Goal: Task Accomplishment & Management: Manage account settings

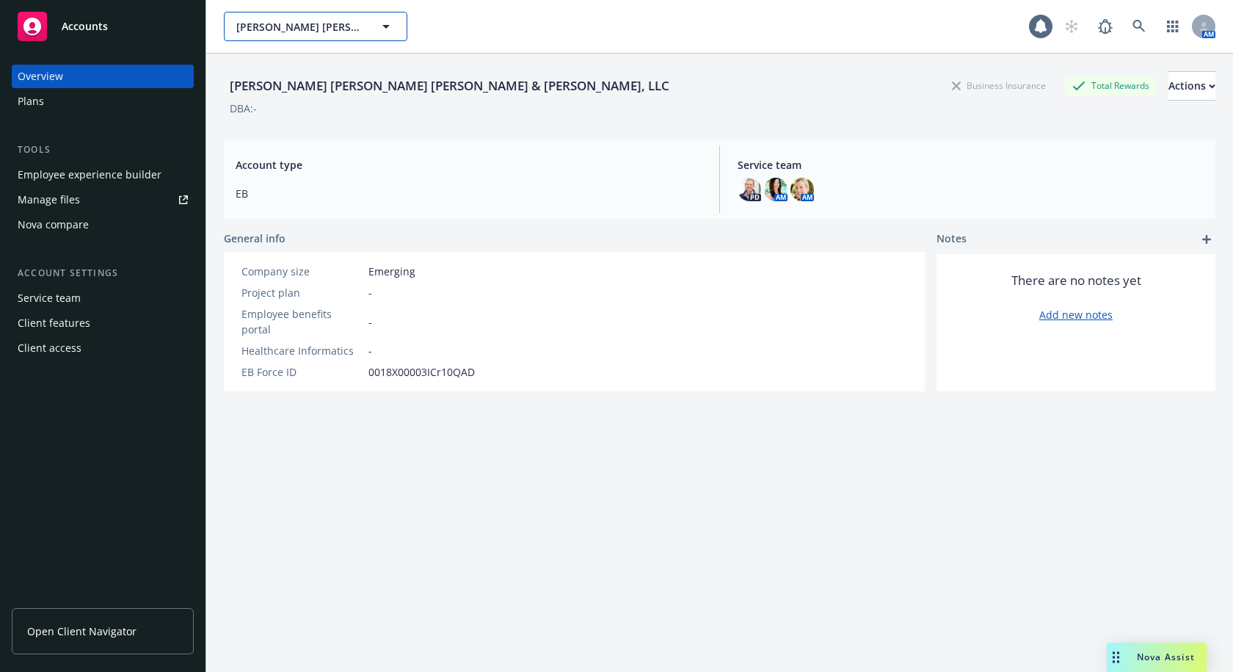
click at [306, 24] on span "Kleiner Perkins Caufield & Byers, LLC" at bounding box center [299, 26] width 127 height 15
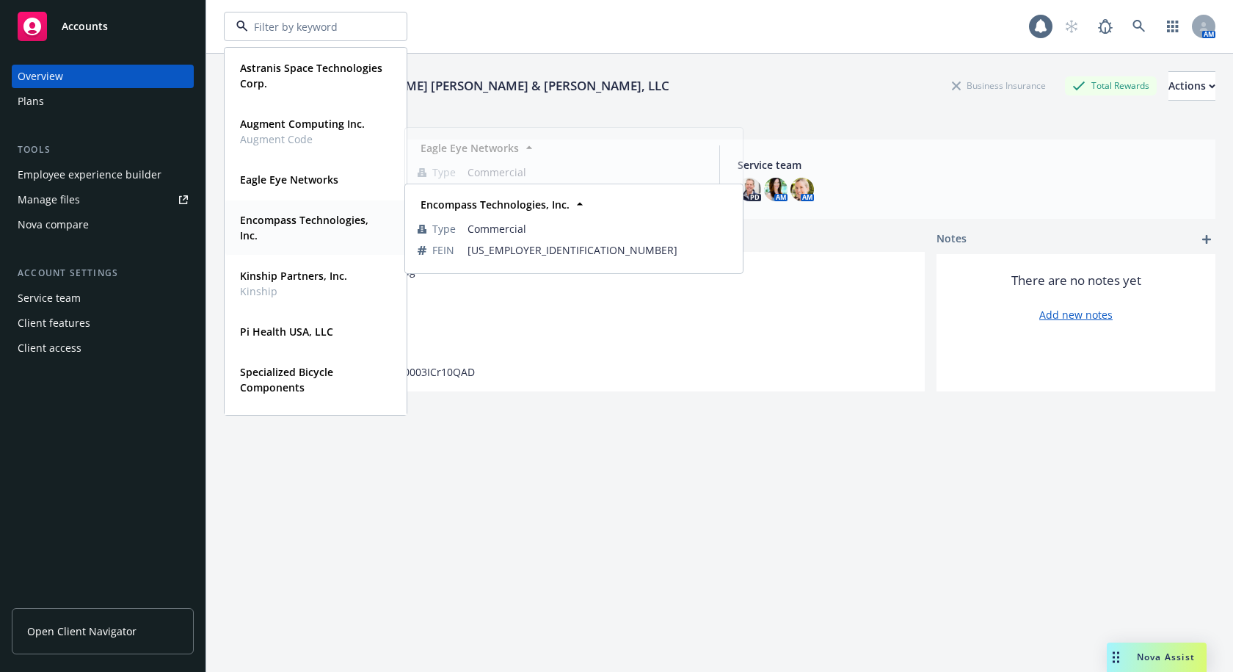
click at [328, 223] on strong "Encompass Technologies, Inc." at bounding box center [304, 227] width 128 height 29
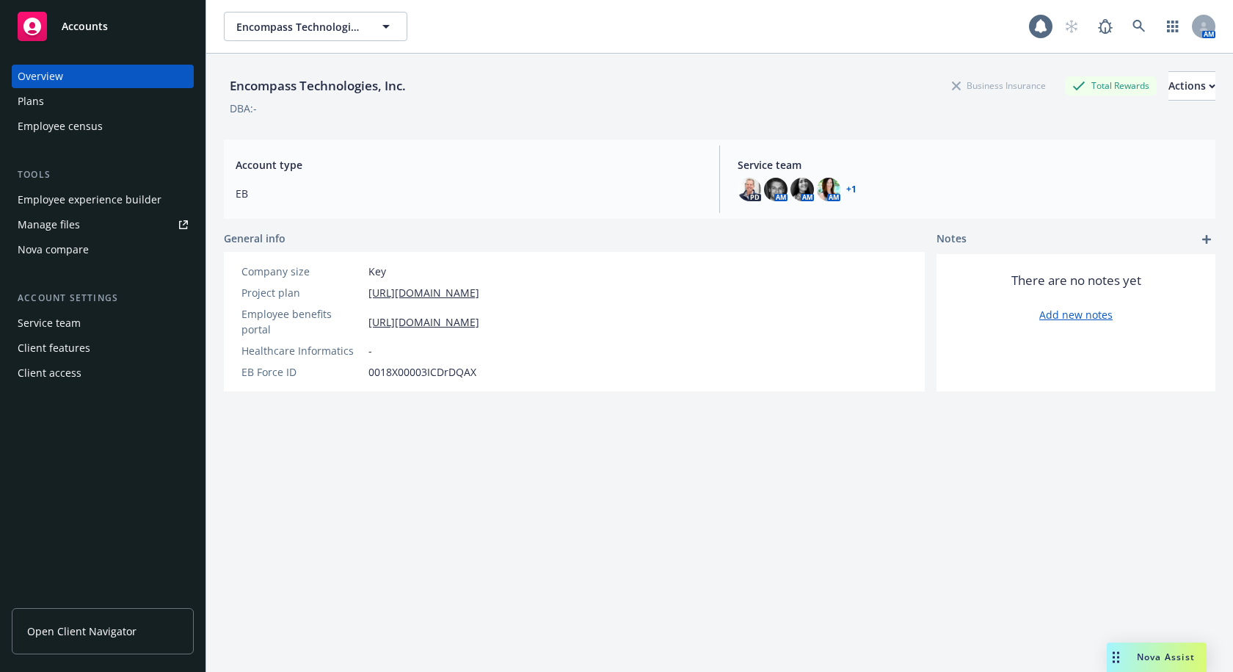
click at [98, 195] on div "Employee experience builder" at bounding box center [90, 199] width 144 height 23
click at [86, 222] on link "Manage files" at bounding box center [103, 224] width 182 height 23
click at [54, 104] on div "Plans" at bounding box center [103, 101] width 170 height 23
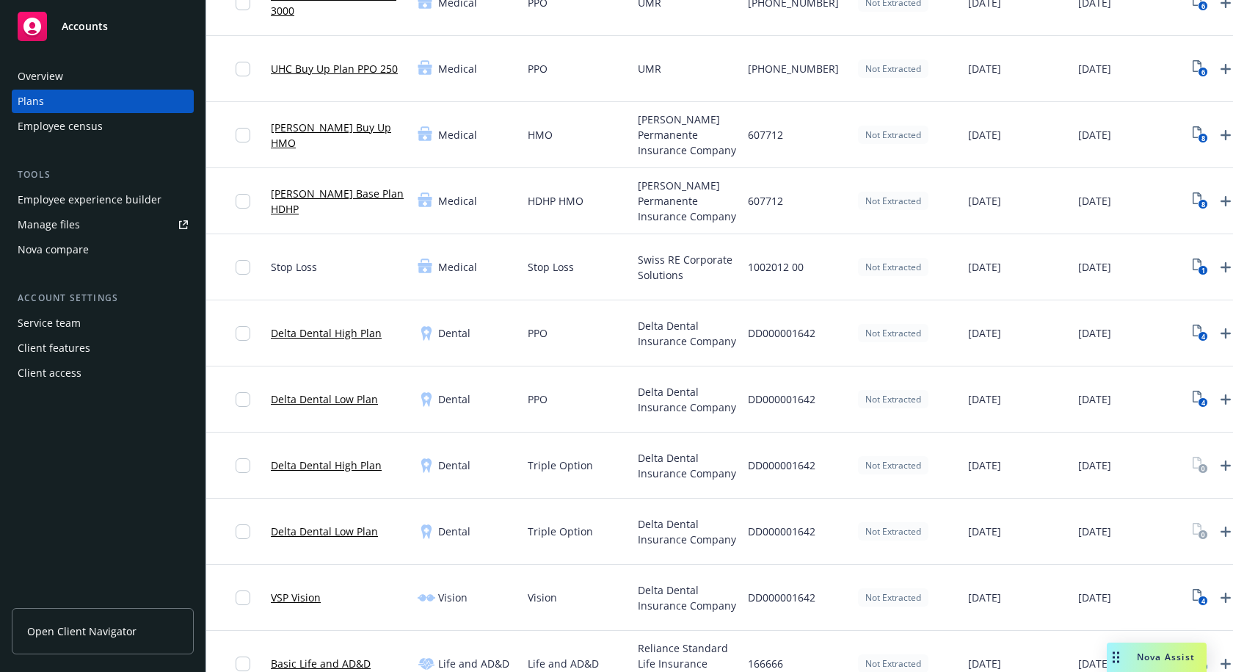
scroll to position [220, 0]
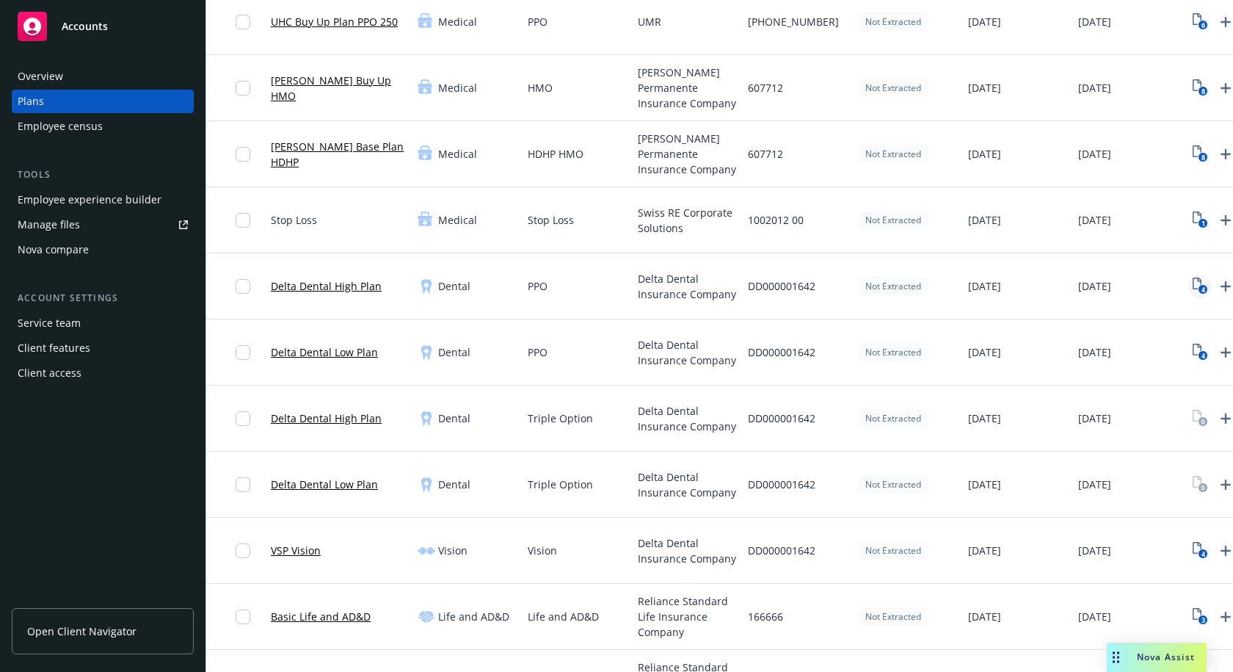
click at [1197, 285] on icon "4" at bounding box center [1200, 285] width 15 height 17
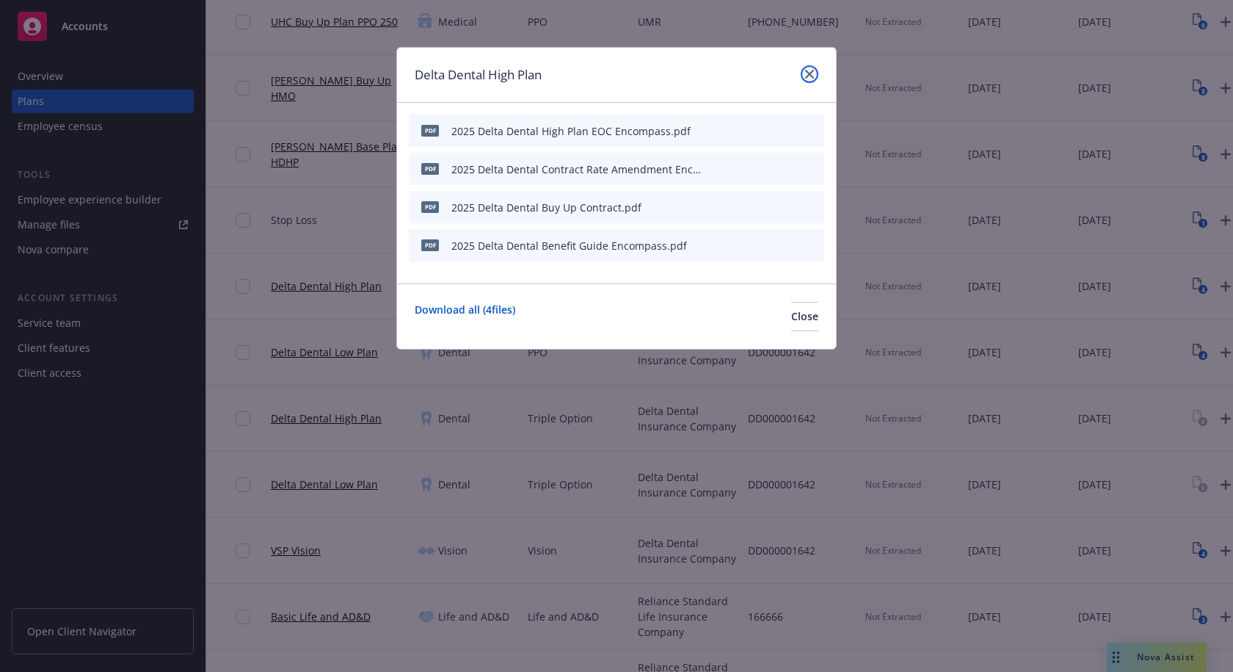
click at [810, 68] on link "close" at bounding box center [810, 74] width 18 height 18
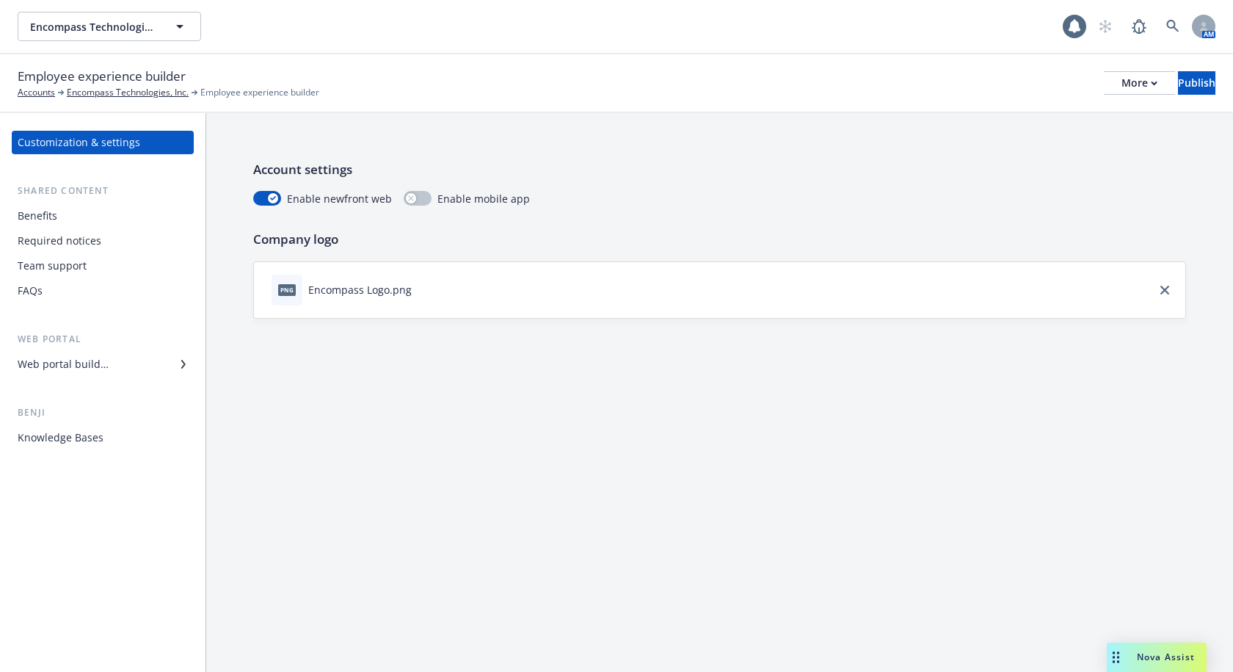
click at [79, 214] on div "Benefits" at bounding box center [103, 215] width 170 height 23
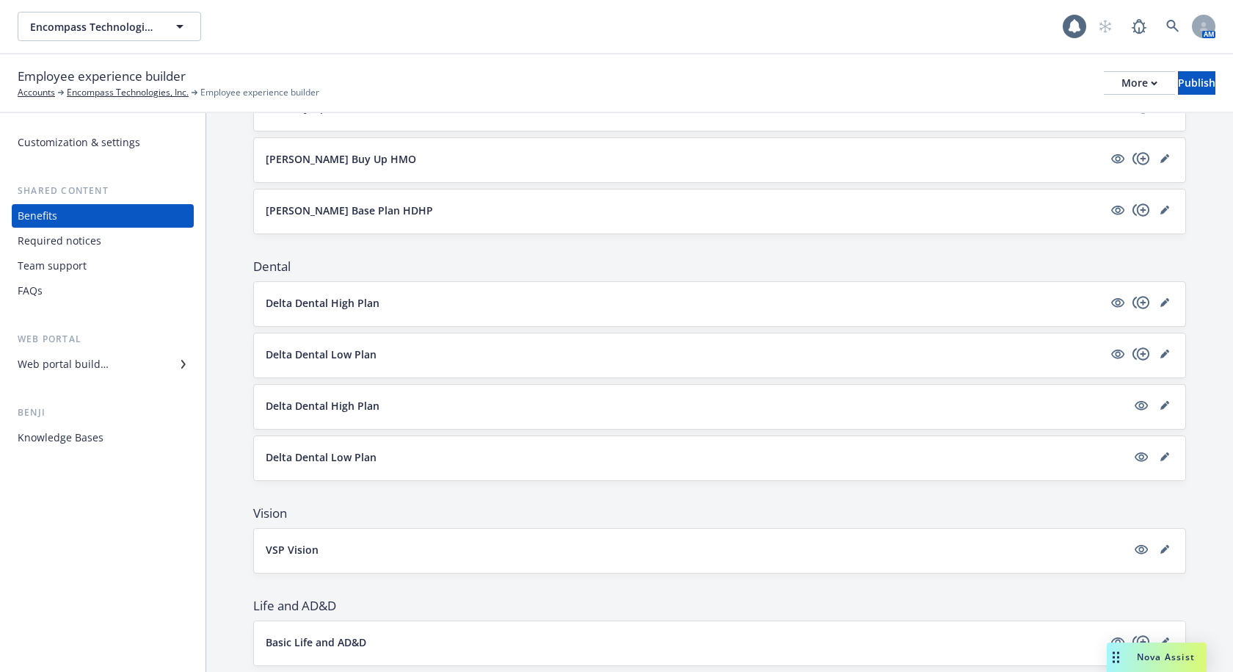
scroll to position [294, 0]
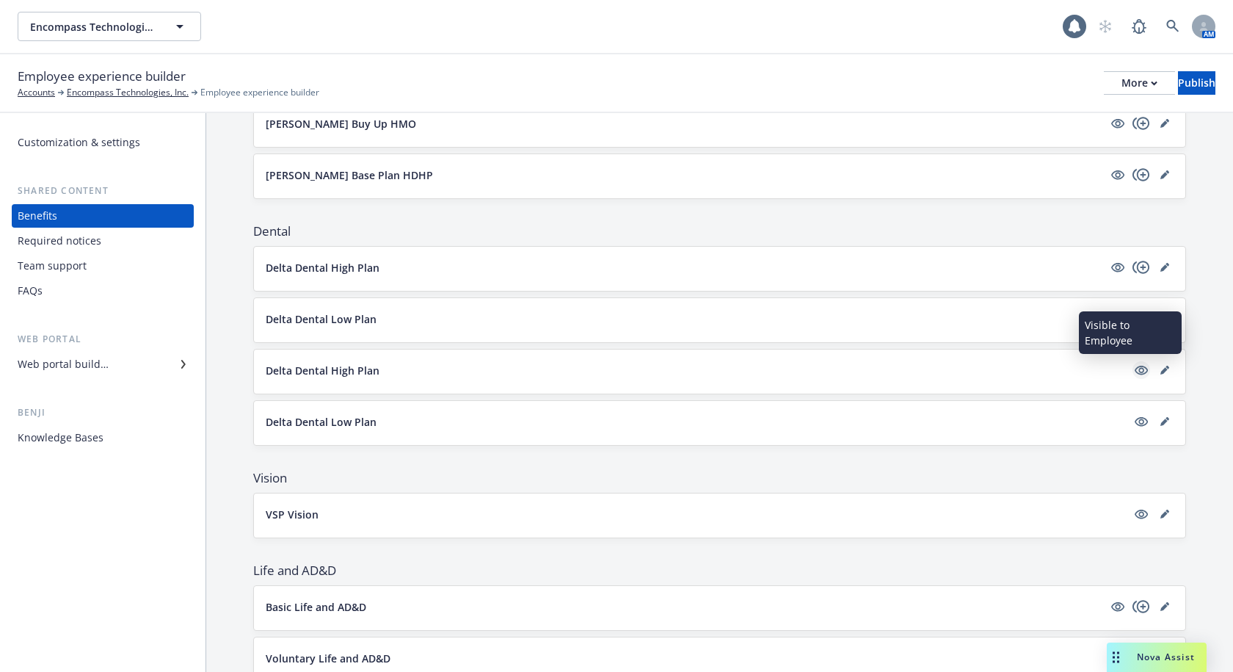
click at [1135, 374] on icon "visible" at bounding box center [1141, 371] width 13 height 10
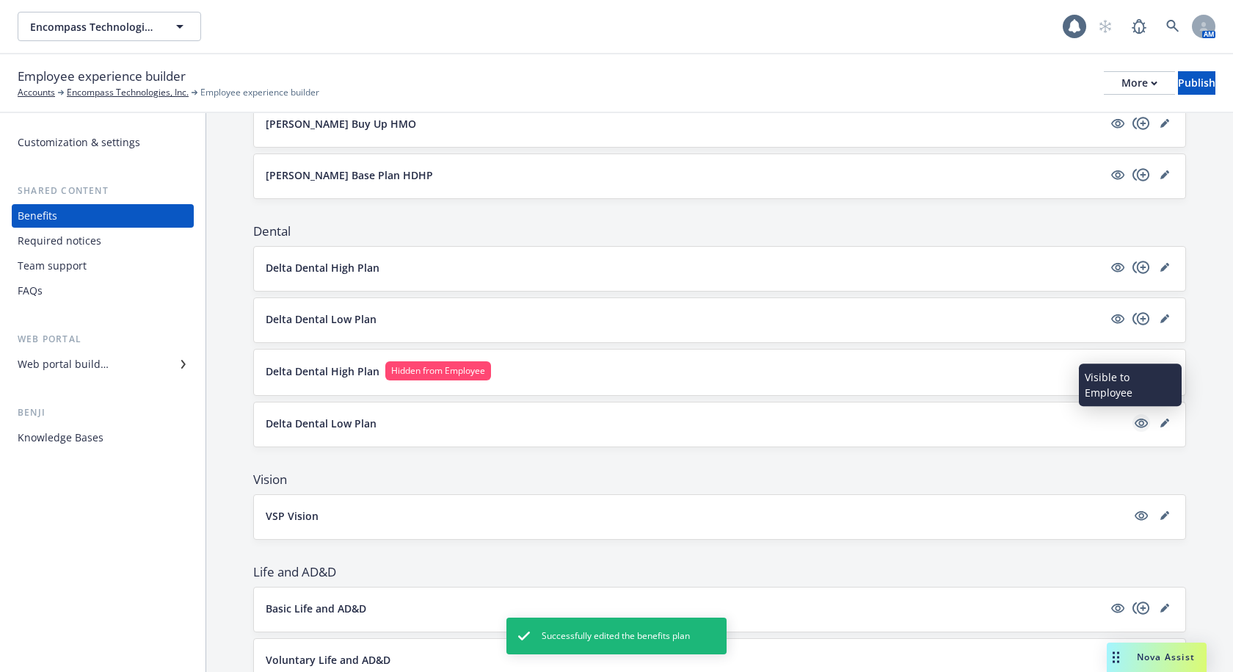
click at [1135, 421] on icon "visible" at bounding box center [1141, 422] width 13 height 13
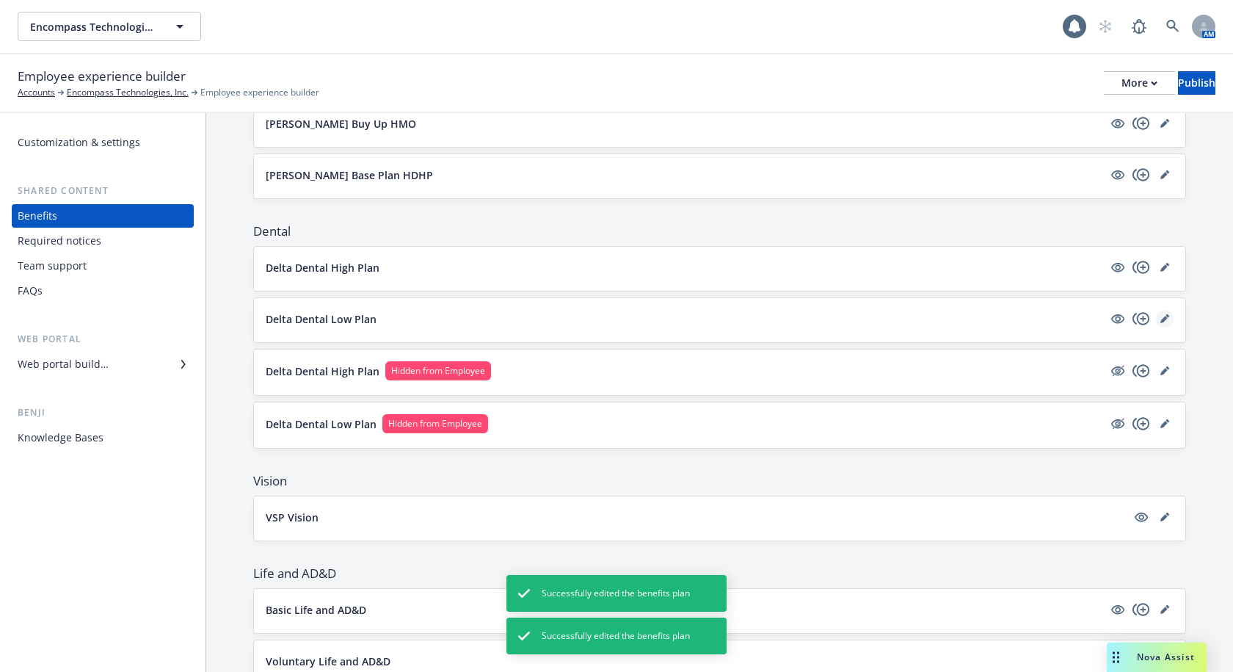
click at [1161, 321] on icon "editPencil" at bounding box center [1164, 319] width 7 height 7
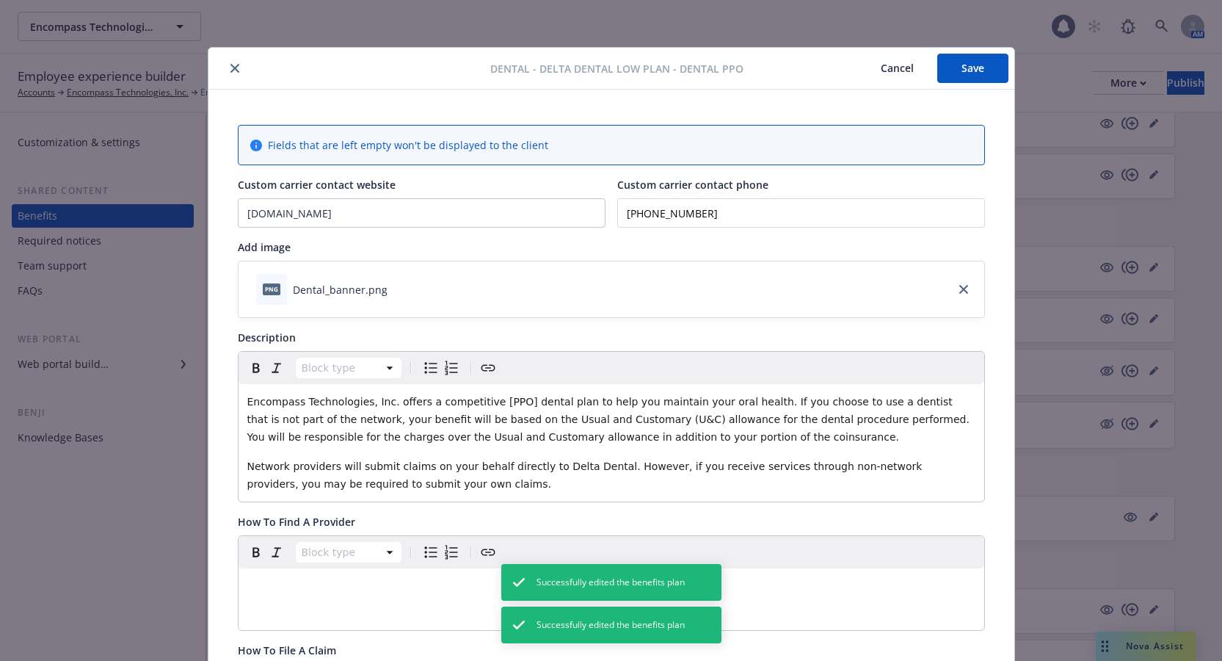
click at [230, 69] on icon "close" at bounding box center [234, 68] width 9 height 9
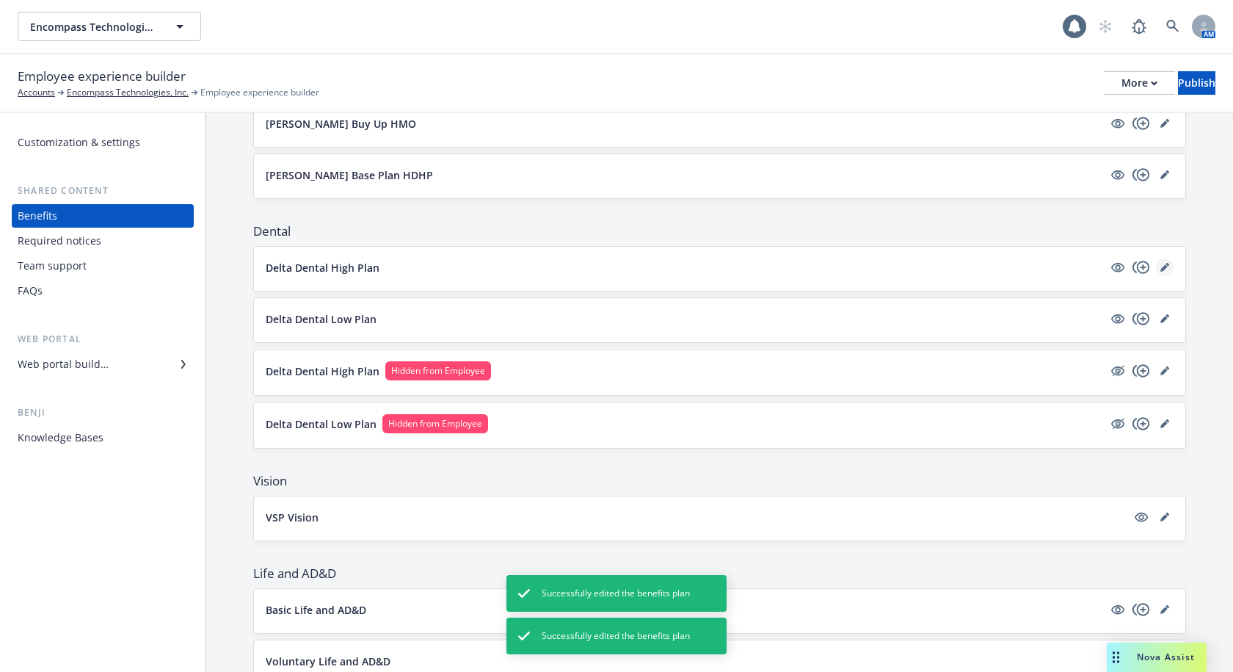
click at [1161, 267] on icon "editPencil" at bounding box center [1165, 267] width 9 height 9
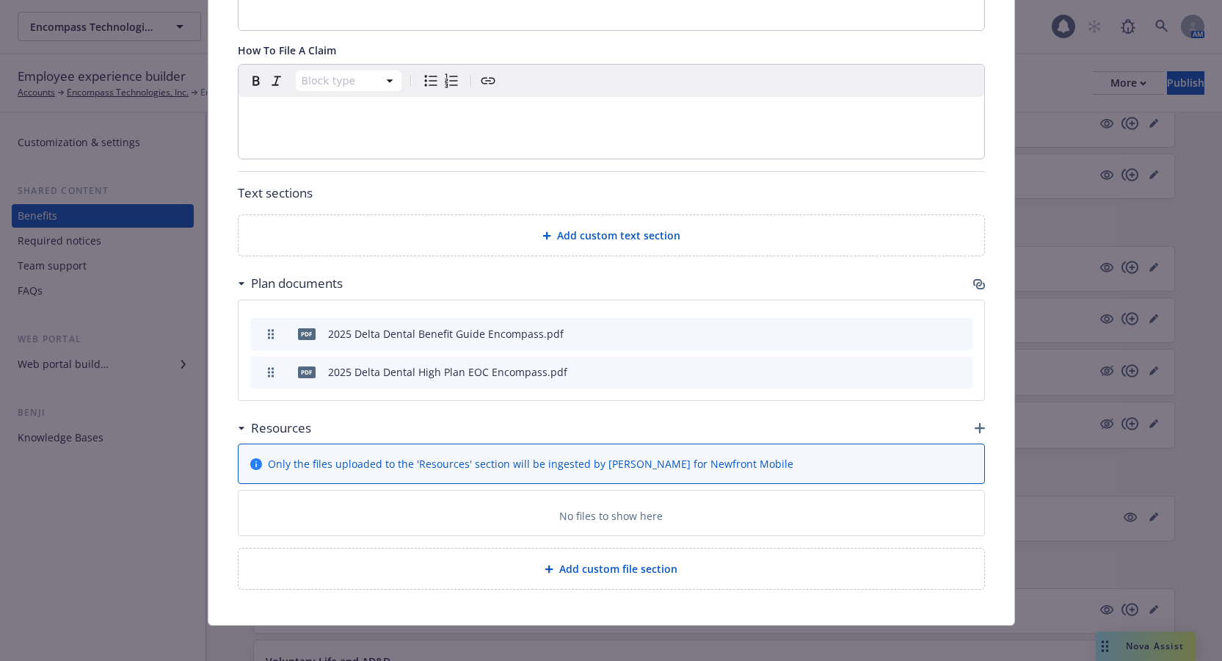
scroll to position [611, 0]
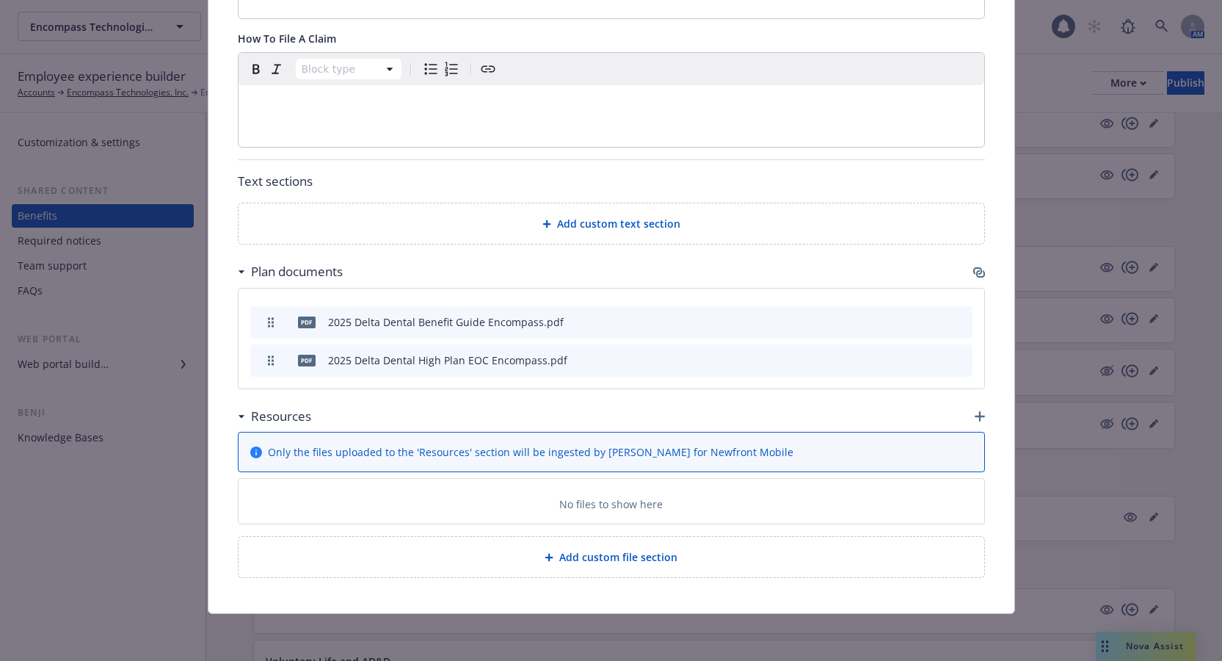
click at [973, 270] on icon "button" at bounding box center [979, 272] width 12 height 12
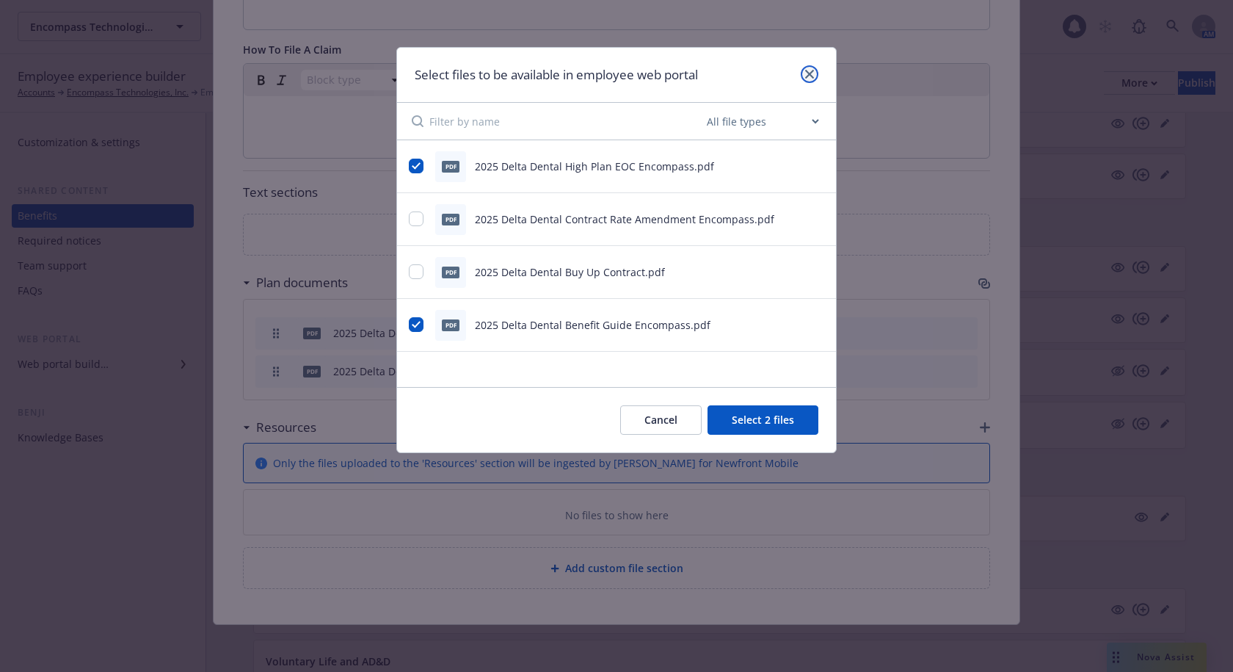
click at [810, 77] on icon "close" at bounding box center [809, 74] width 9 height 9
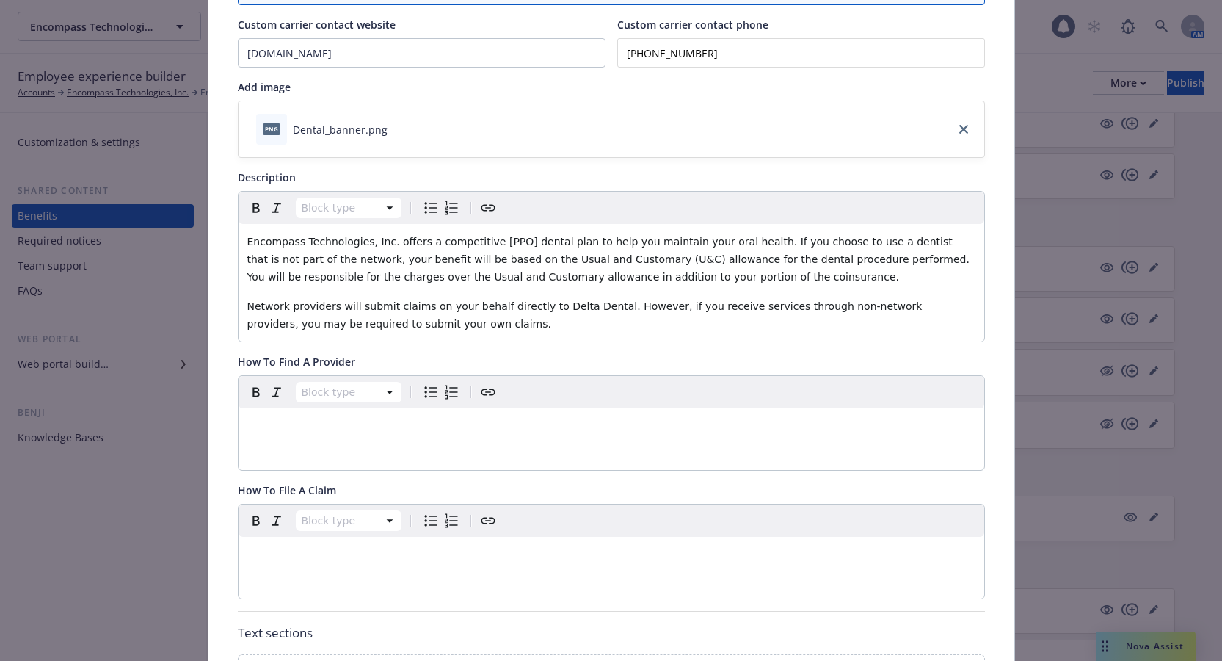
scroll to position [0, 0]
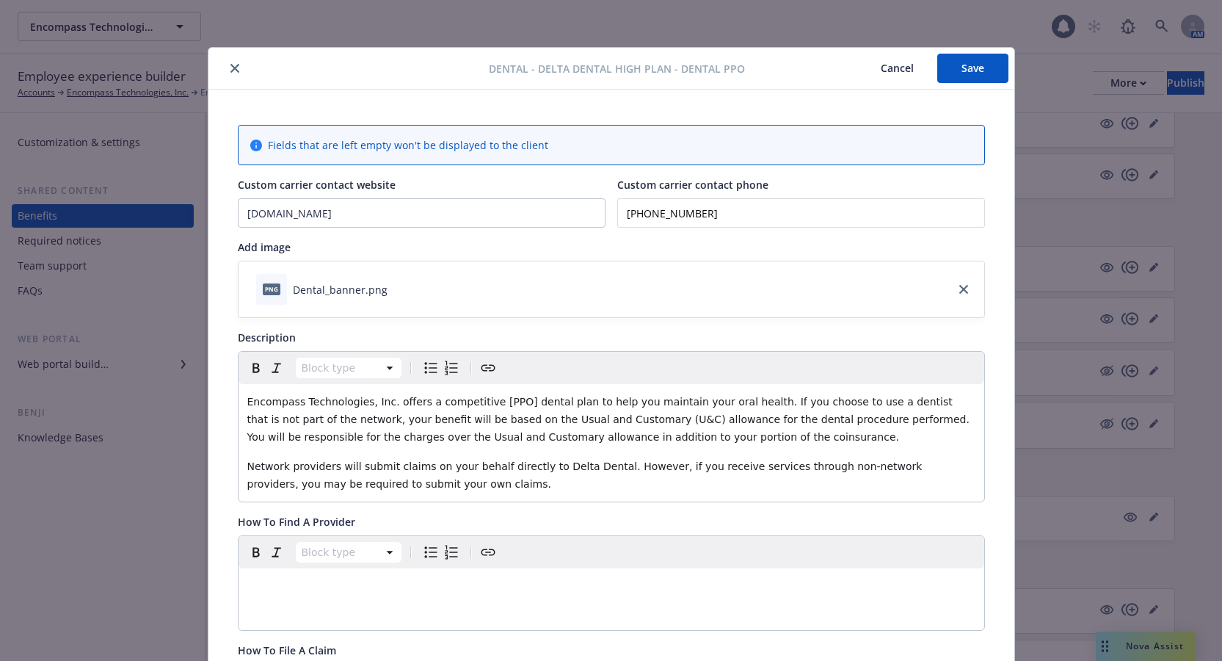
click at [963, 70] on button "Save" at bounding box center [972, 68] width 71 height 29
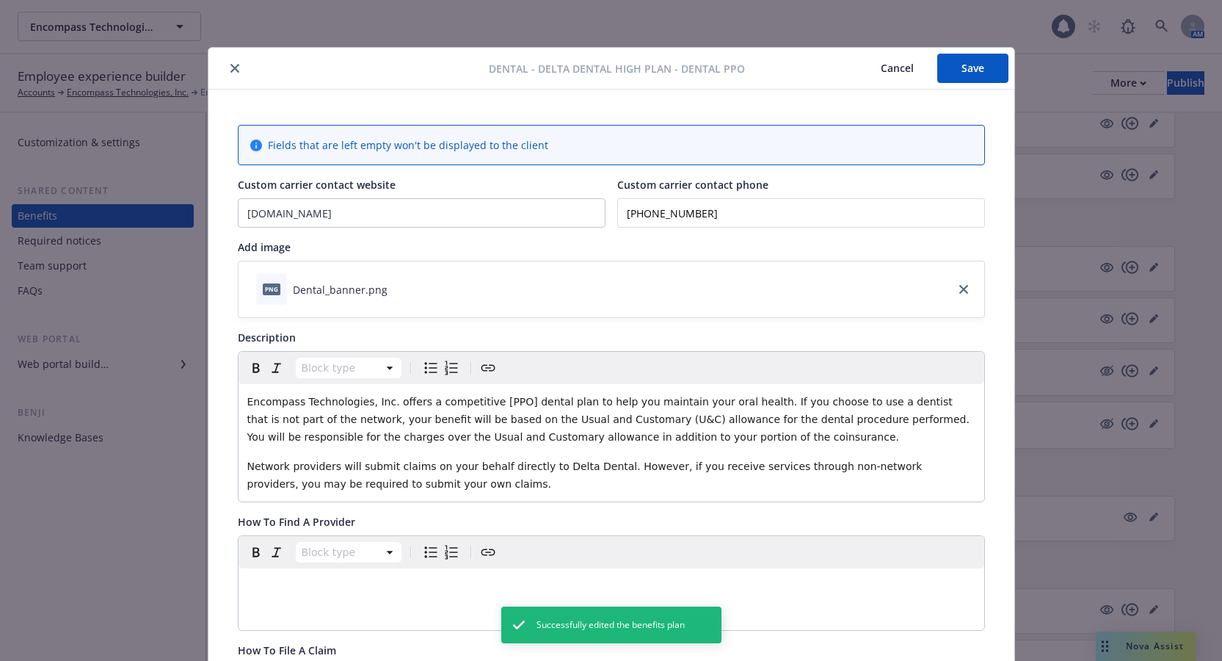
click at [1172, 86] on div "Dental - Delta Dental High Plan - Dental PPO Cancel Save Fields that are left e…" at bounding box center [611, 330] width 1222 height 661
click at [230, 65] on icon "close" at bounding box center [234, 68] width 9 height 9
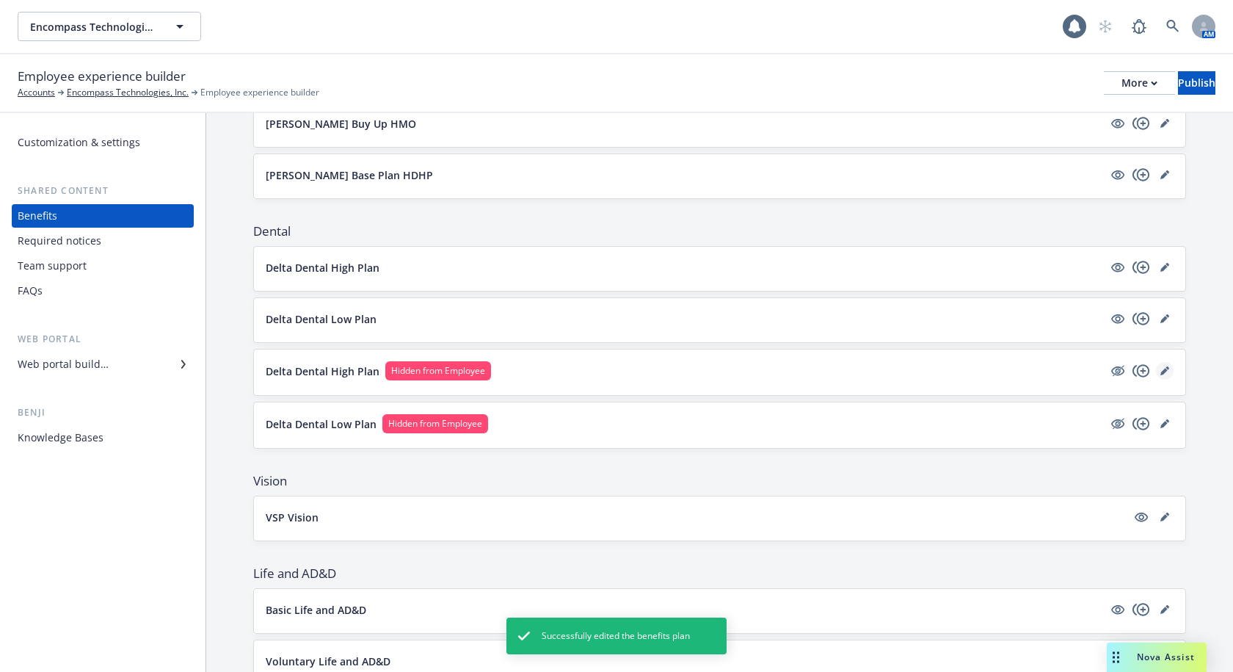
click at [1161, 371] on icon "editPencil" at bounding box center [1164, 371] width 7 height 7
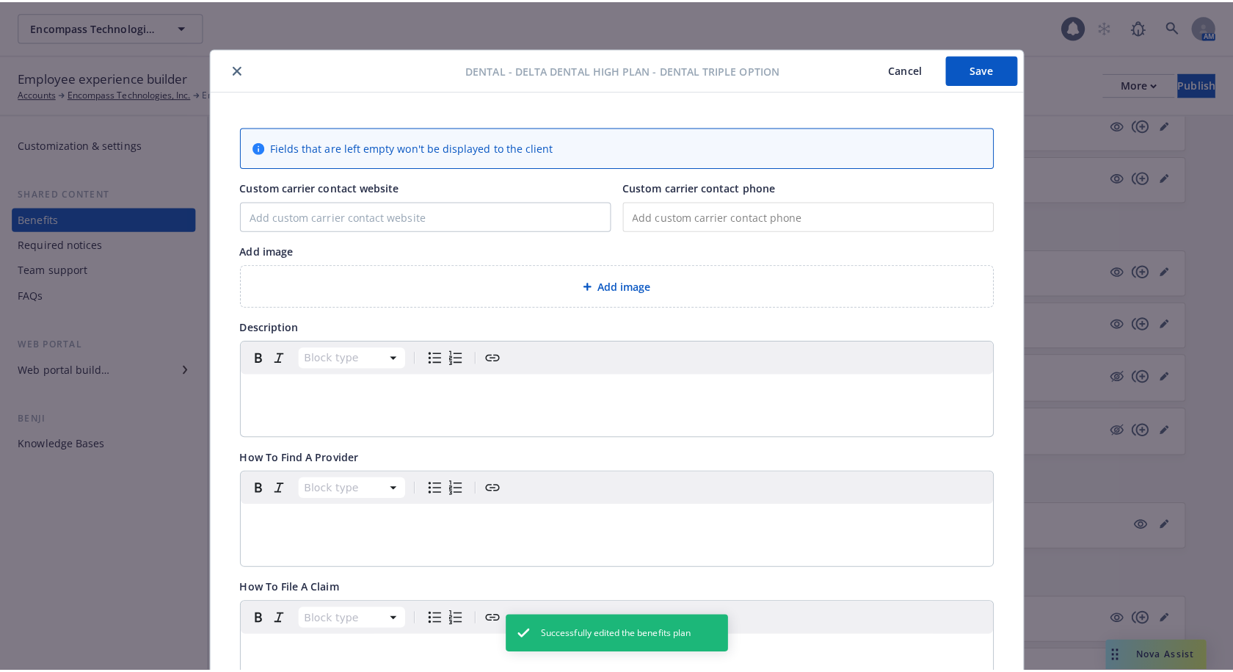
scroll to position [44, 0]
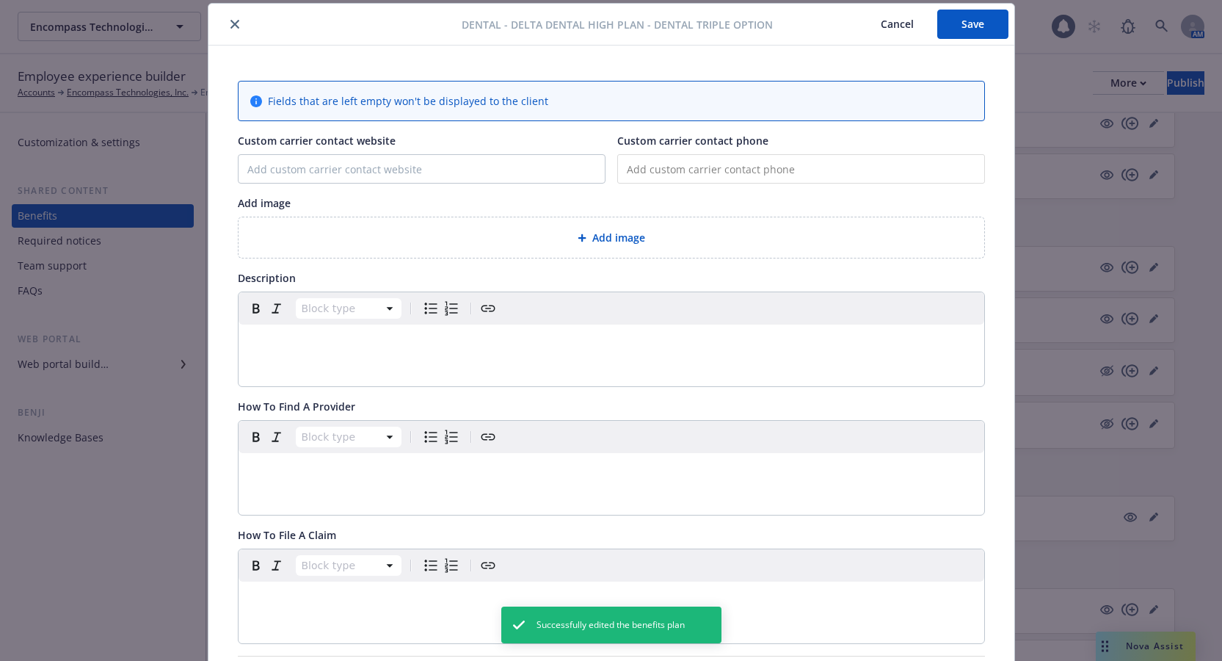
click at [233, 23] on button "close" at bounding box center [235, 24] width 18 height 18
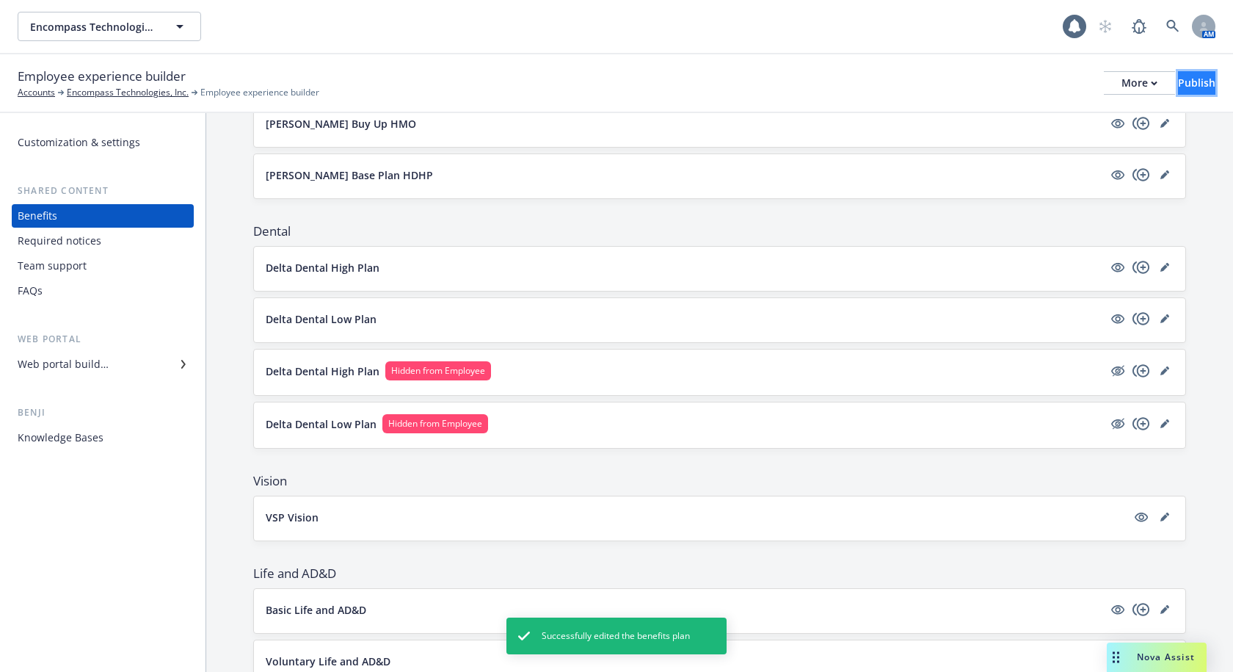
click at [1178, 79] on div "Publish" at bounding box center [1196, 83] width 37 height 22
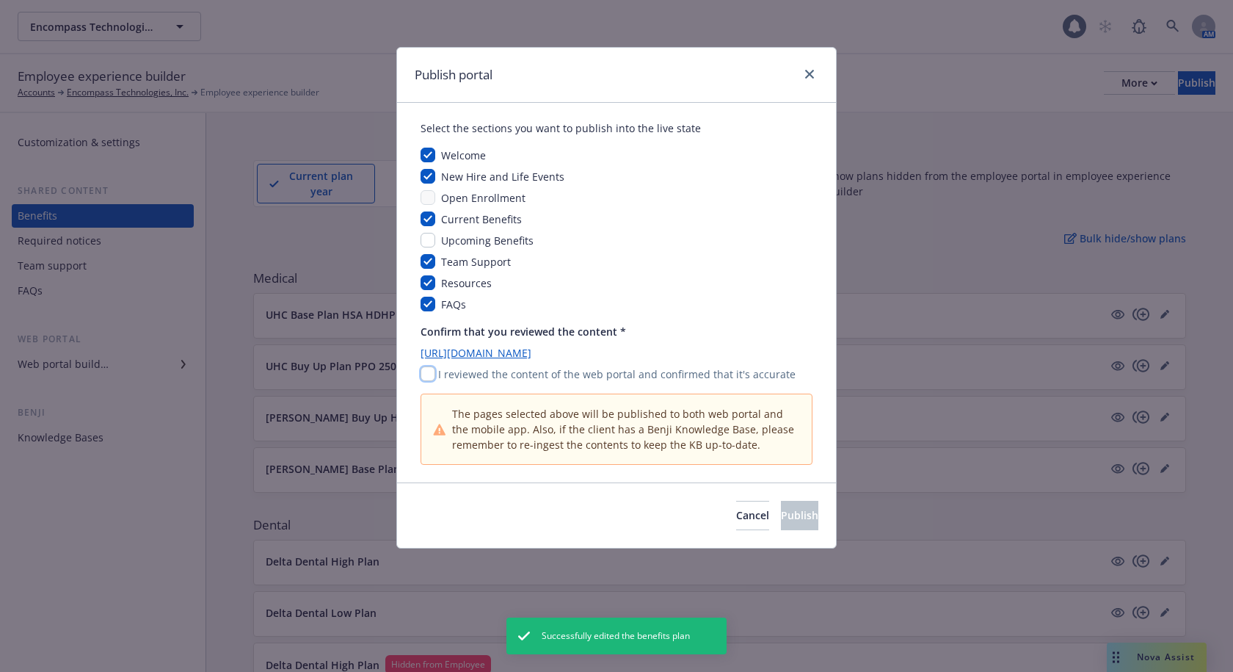
click at [429, 374] on input "checkbox" at bounding box center [428, 373] width 15 height 15
checkbox input "true"
click at [781, 515] on span "Publish" at bounding box center [799, 515] width 37 height 14
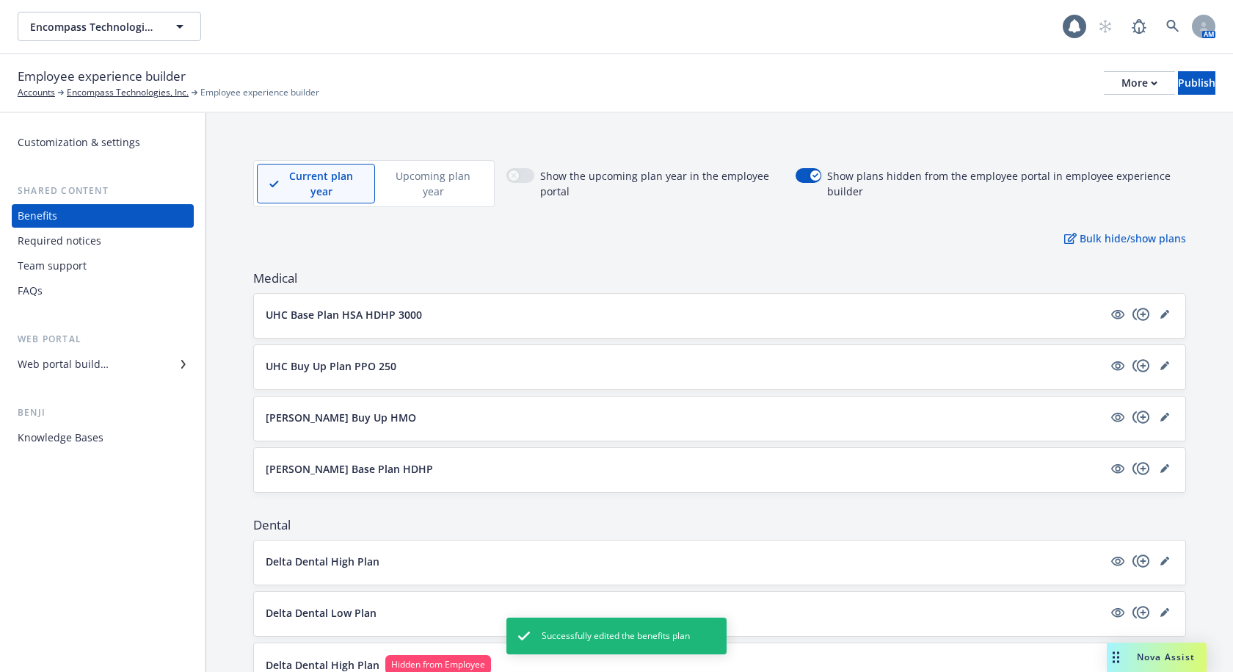
click at [661, 59] on div "Employee experience builder Accounts Encompass Technologies, Inc. Employee expe…" at bounding box center [616, 83] width 1233 height 59
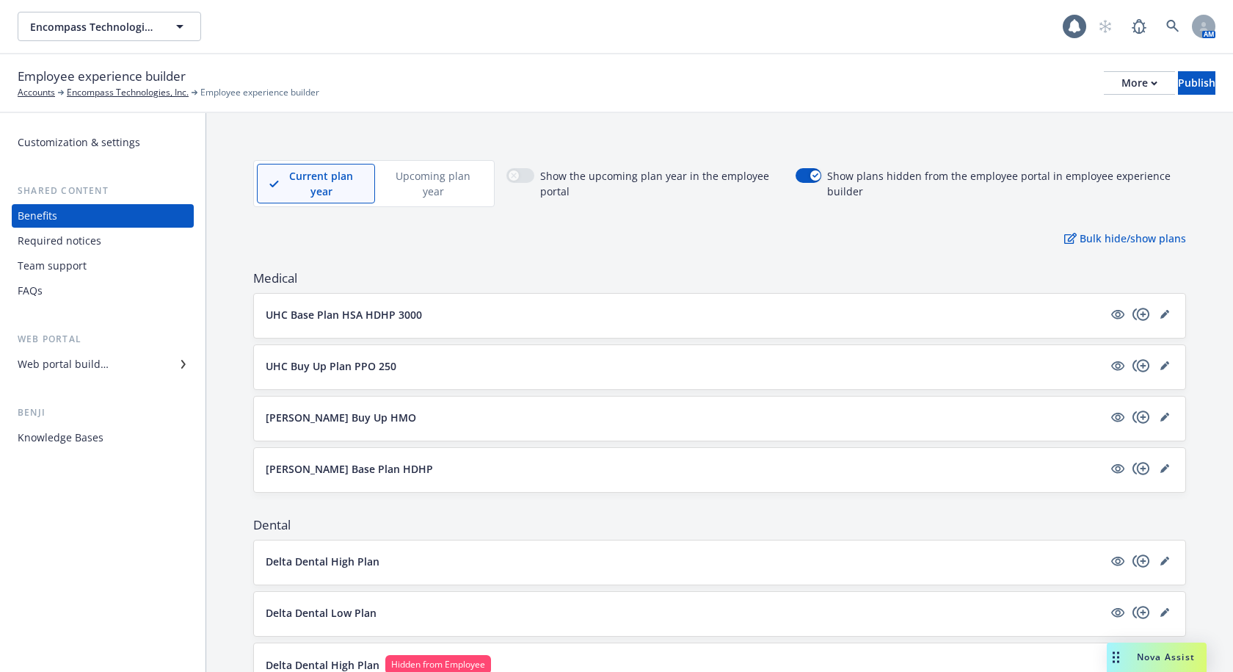
scroll to position [220, 0]
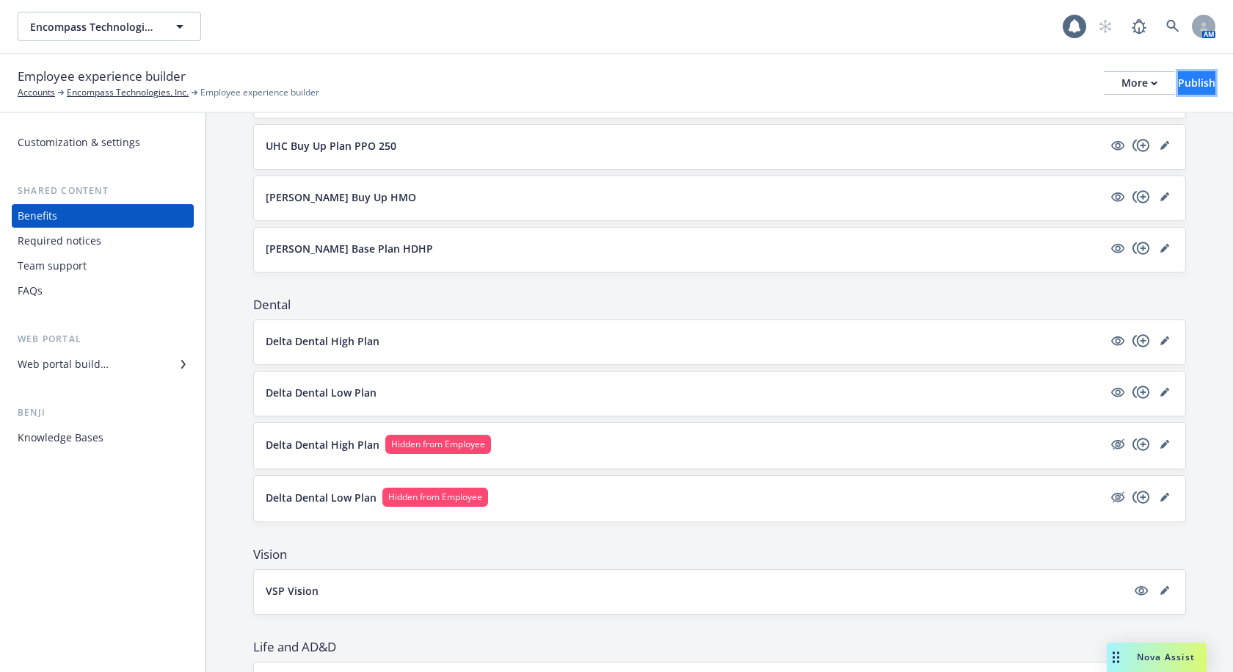
click at [1187, 89] on div "Publish" at bounding box center [1196, 83] width 37 height 22
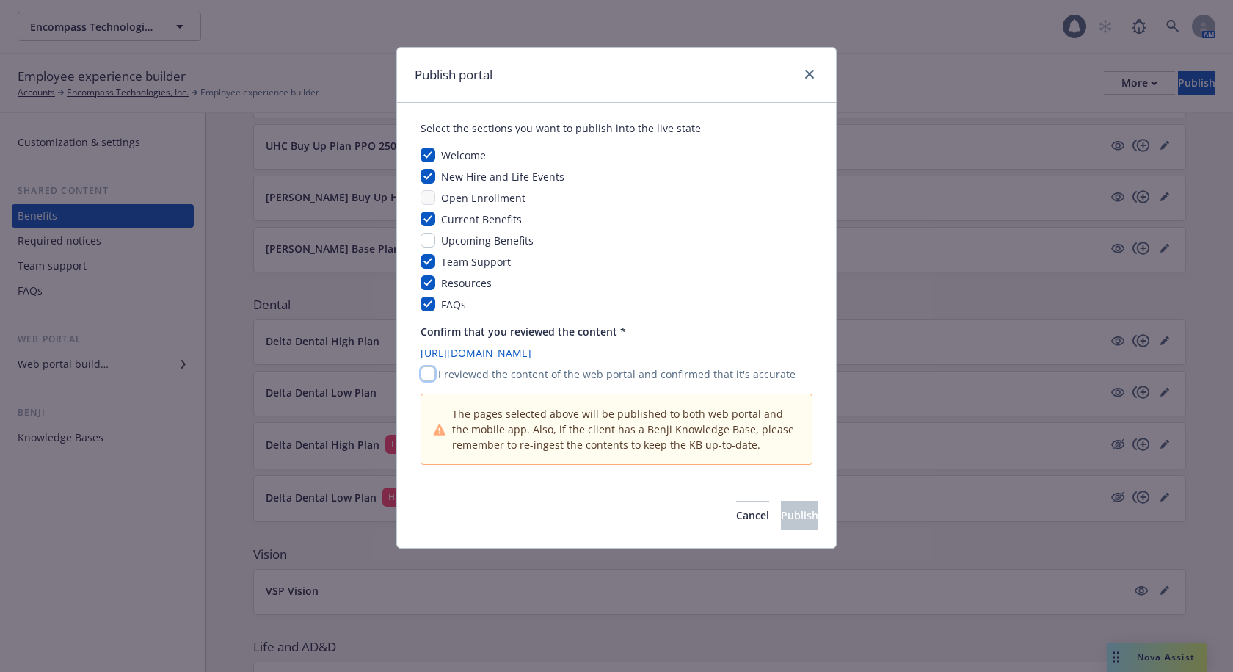
drag, startPoint x: 424, startPoint y: 368, endPoint x: 462, endPoint y: 380, distance: 40.9
click at [424, 368] on input "checkbox" at bounding box center [428, 373] width 15 height 15
checkbox input "true"
click at [785, 526] on button "Publish" at bounding box center [799, 515] width 37 height 29
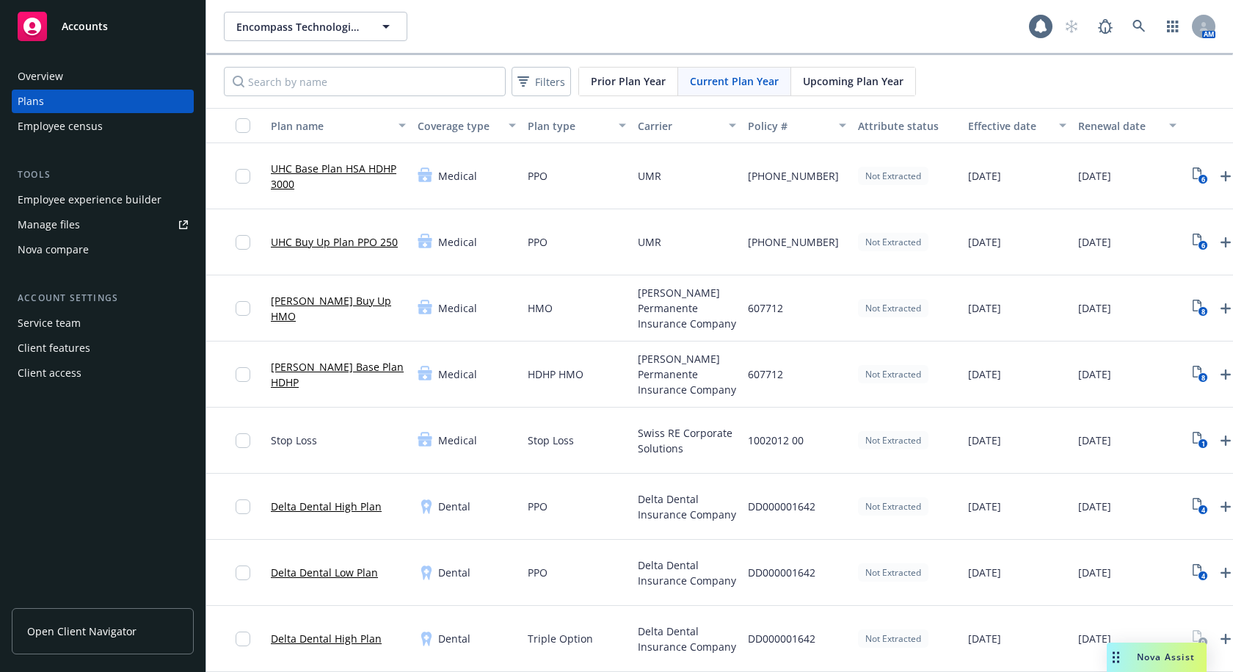
click at [71, 326] on div "Service team" at bounding box center [49, 322] width 63 height 23
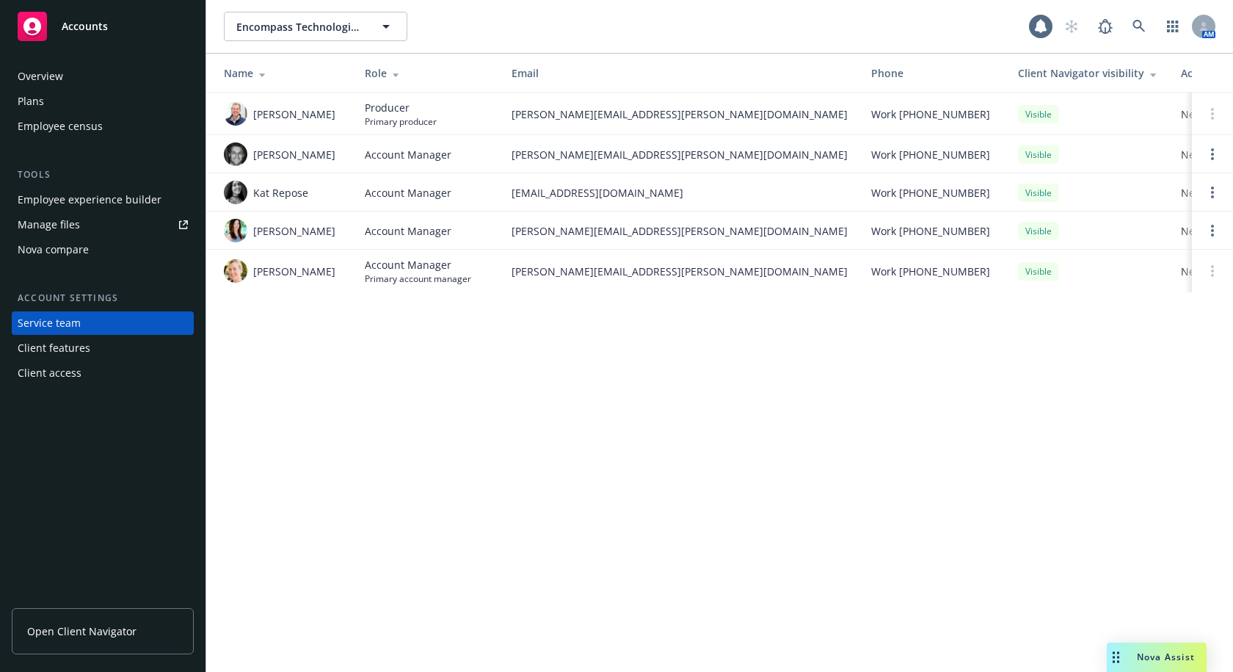
click at [59, 95] on div "Plans" at bounding box center [103, 101] width 170 height 23
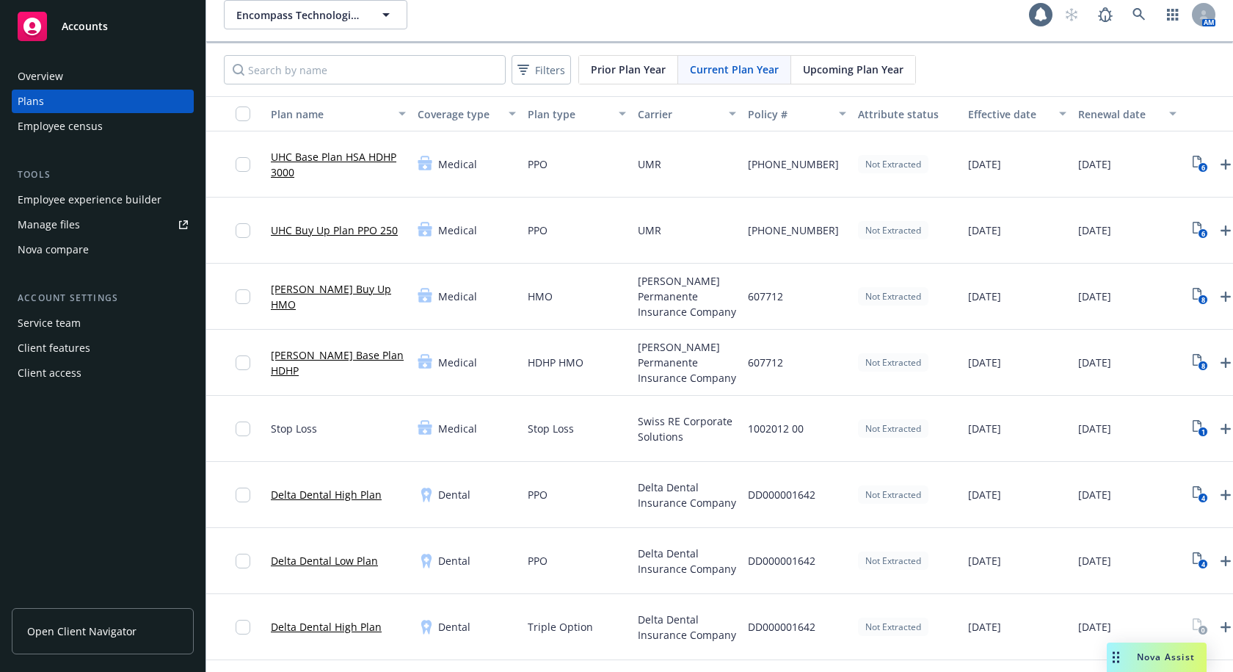
scroll to position [29, 0]
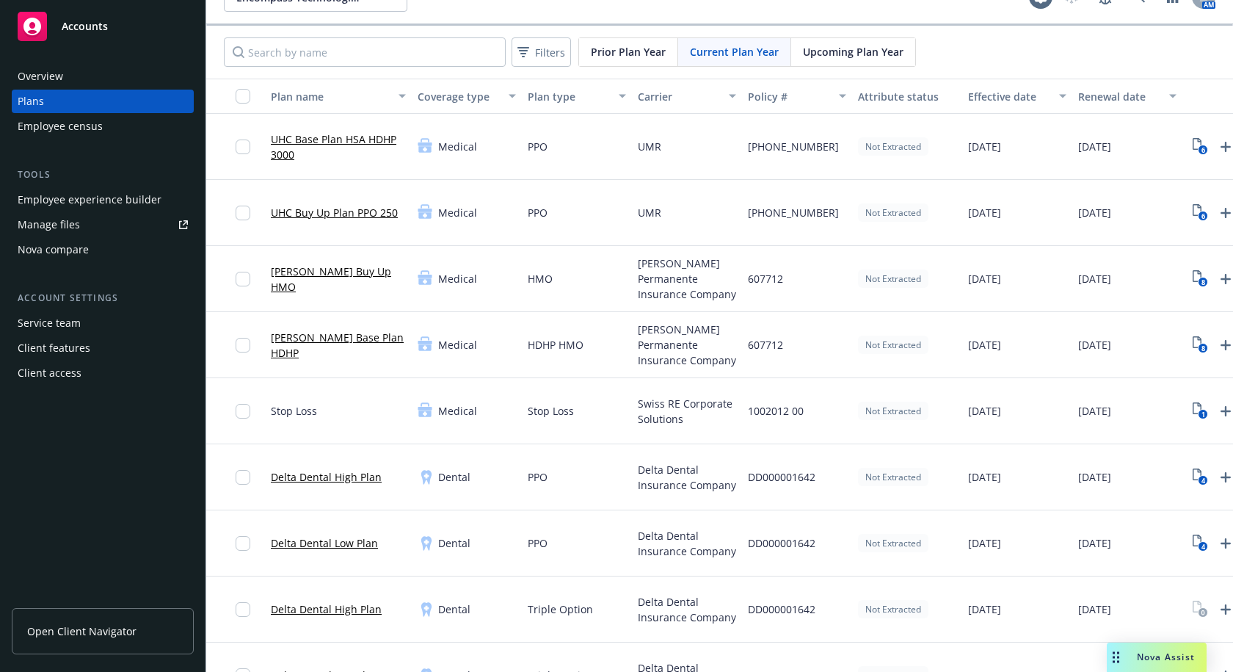
click at [865, 60] on div "Upcoming Plan Year" at bounding box center [853, 52] width 124 height 28
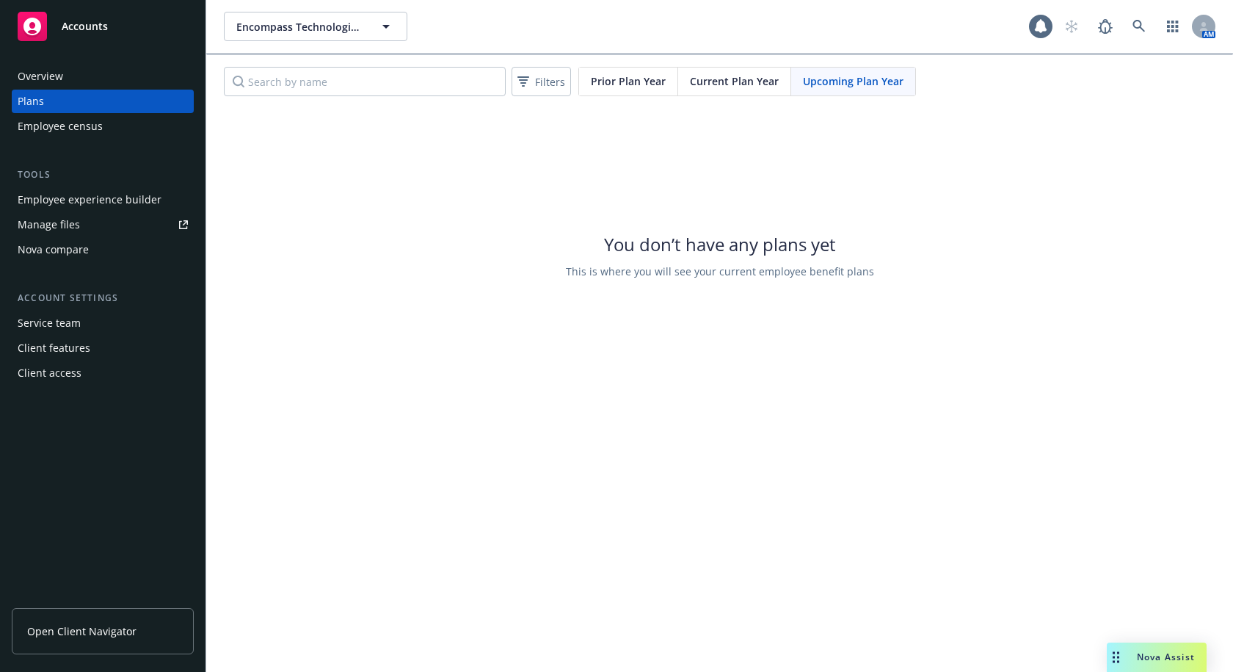
click at [740, 79] on span "Current Plan Year" at bounding box center [734, 80] width 89 height 15
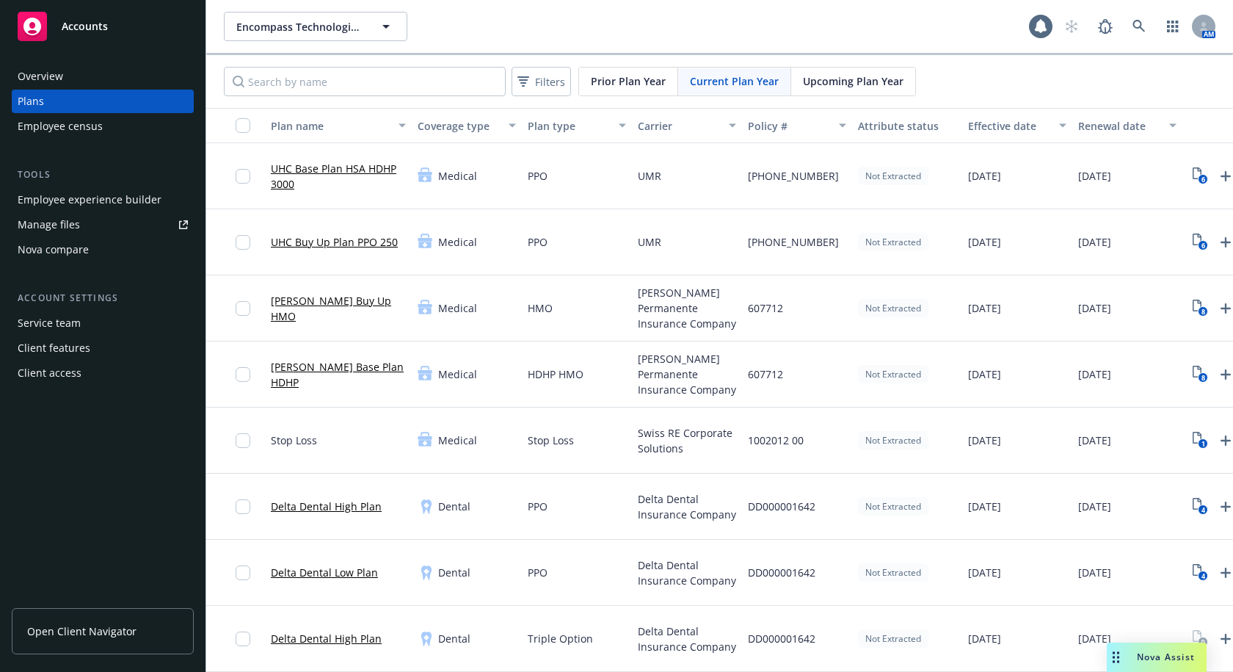
click at [592, 87] on span "Prior Plan Year" at bounding box center [628, 80] width 75 height 15
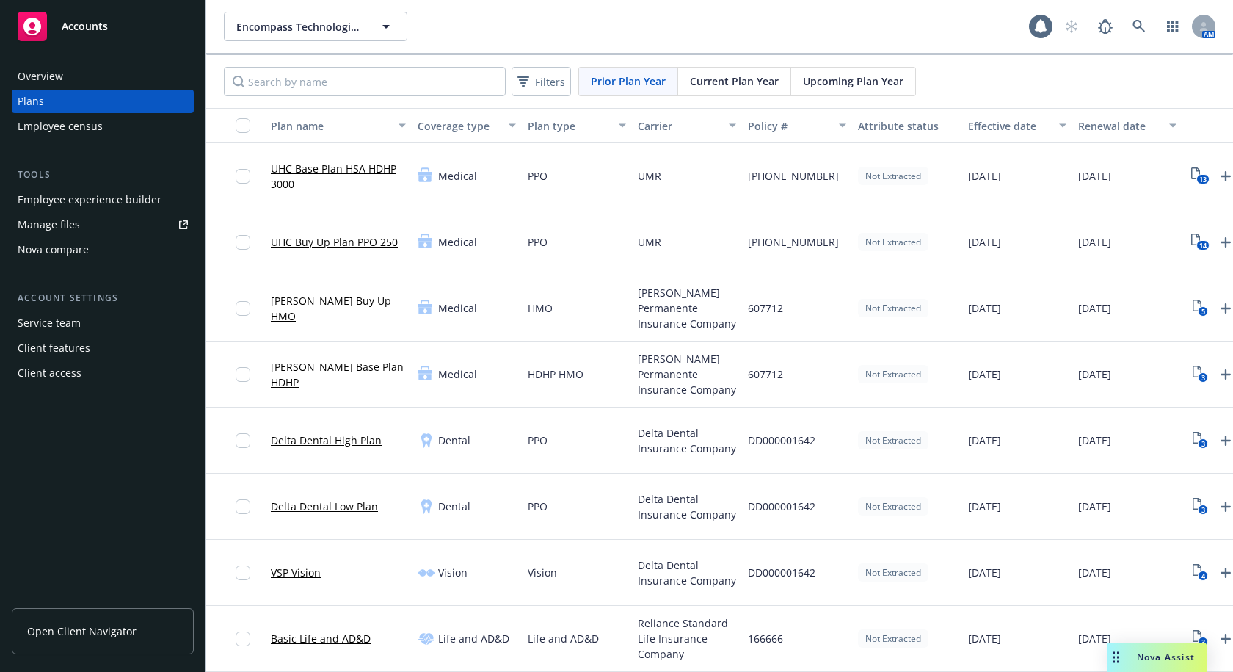
click at [755, 86] on span "Current Plan Year" at bounding box center [734, 80] width 89 height 15
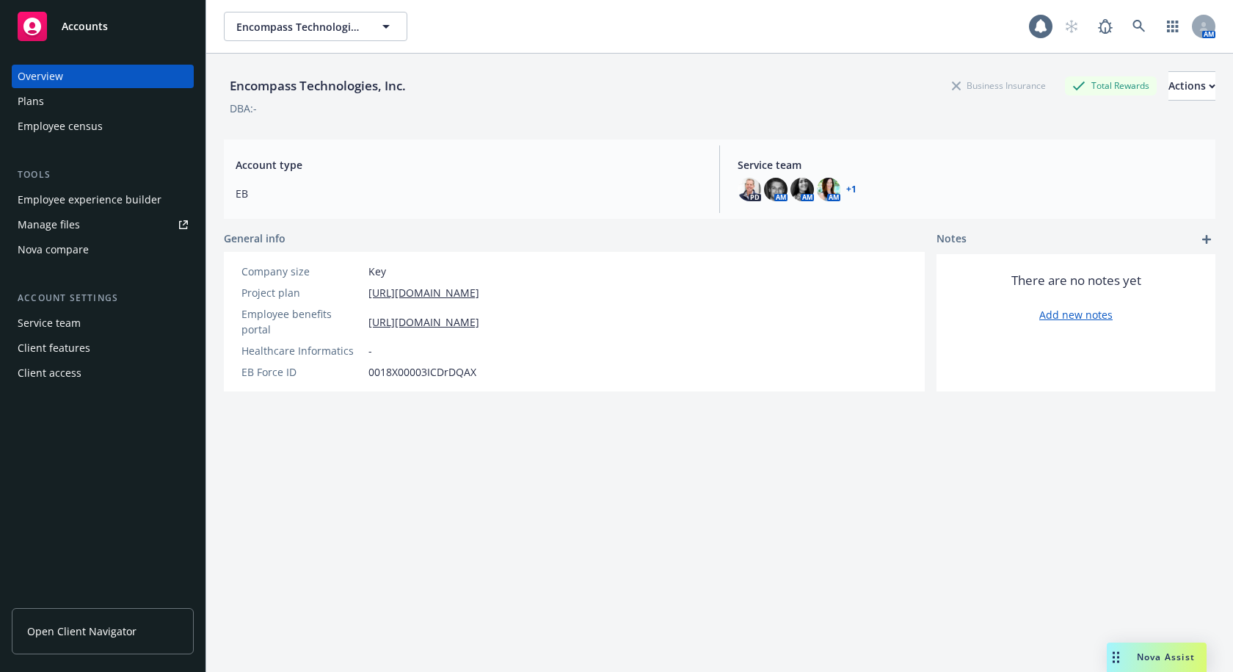
click at [48, 103] on div "Plans" at bounding box center [103, 101] width 170 height 23
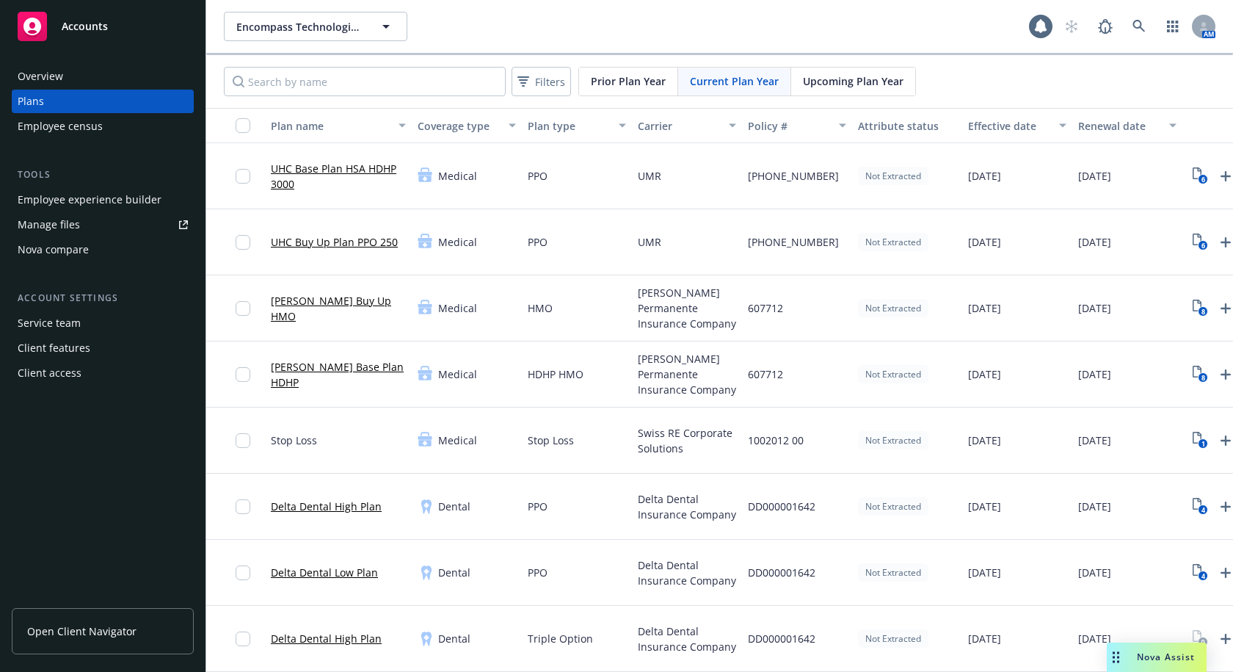
click at [884, 37] on div "Encompass Technologies, Inc. Encompass Technologies, Inc." at bounding box center [626, 26] width 805 height 29
click at [723, 35] on div "Encompass Technologies, Inc. Encompass Technologies, Inc." at bounding box center [626, 26] width 805 height 29
